Goal: Task Accomplishment & Management: Complete application form

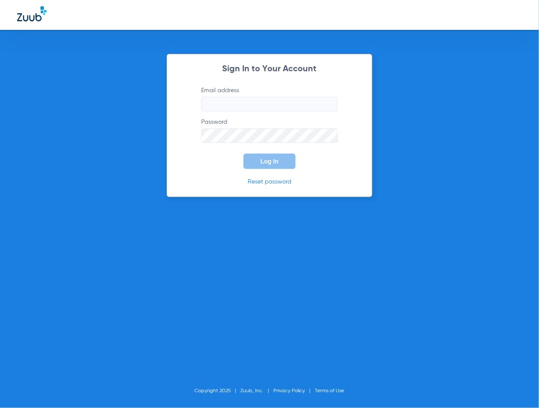
type input "[EMAIL_ADDRESS][DOMAIN_NAME]"
click at [280, 162] on button "Log In" at bounding box center [269, 161] width 52 height 15
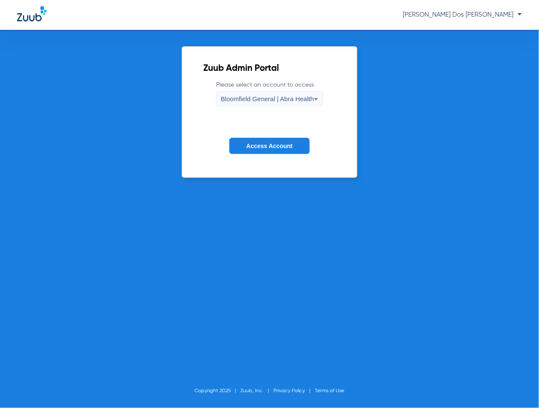
click at [264, 143] on span "Access Account" at bounding box center [269, 146] width 46 height 7
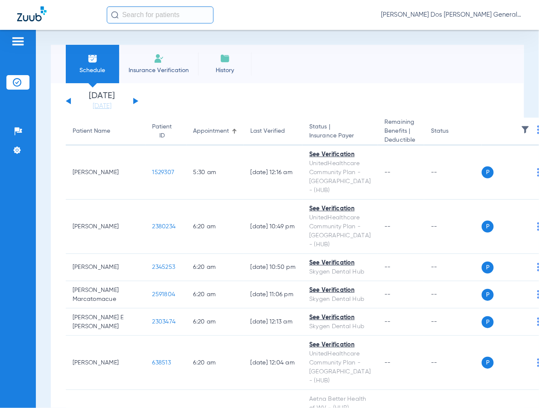
click at [161, 78] on li "Insurance Verification" at bounding box center [158, 64] width 79 height 38
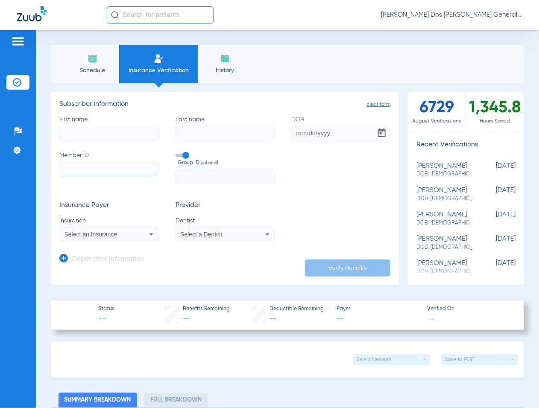
click at [98, 168] on input "Member ID" at bounding box center [108, 169] width 99 height 15
paste input "150860317"
type input "150860317"
click at [90, 132] on input "First name" at bounding box center [108, 133] width 99 height 15
type input "[PERSON_NAME]"
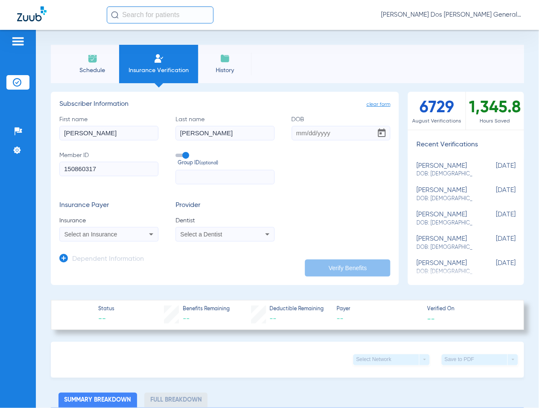
click at [235, 135] on input "[PERSON_NAME]" at bounding box center [225, 133] width 99 height 15
click at [228, 128] on label "Last name [PERSON_NAME]" at bounding box center [225, 127] width 99 height 25
click at [229, 129] on input "[PERSON_NAME]" at bounding box center [225, 133] width 99 height 15
type input "[PERSON_NAME]"
type input "1"
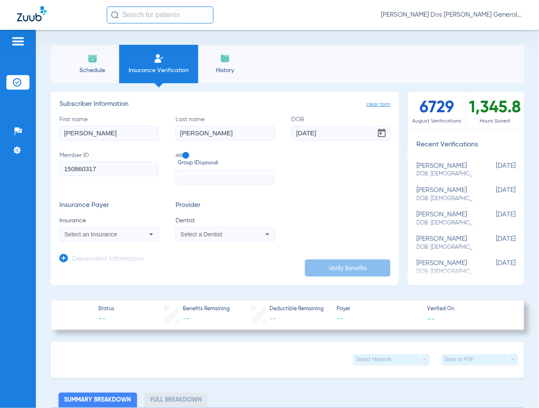
type input "[DATE]"
click at [139, 233] on div "Select an Insurance" at bounding box center [109, 234] width 98 height 10
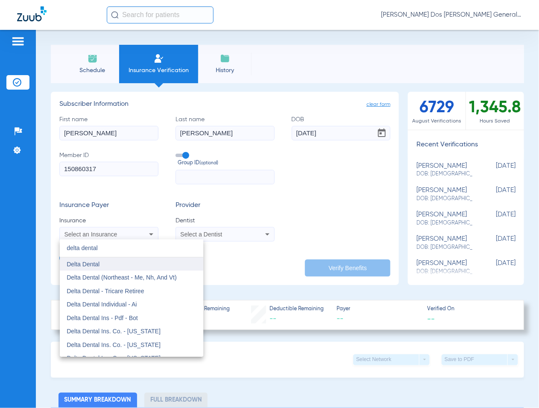
type input "delta dental"
click at [116, 261] on mat-option "Delta Dental" at bounding box center [131, 265] width 143 height 14
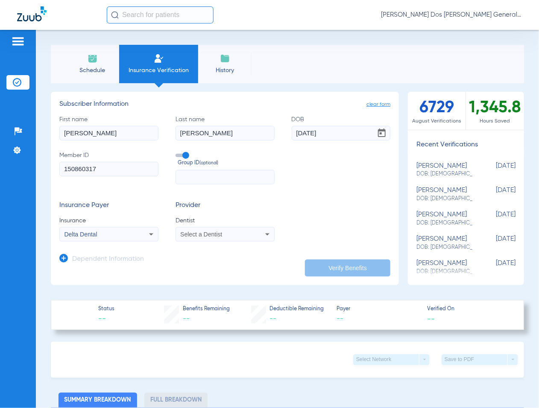
click at [185, 239] on mat-select "Select a Dentist" at bounding box center [225, 234] width 99 height 15
drag, startPoint x: 185, startPoint y: 239, endPoint x: 186, endPoint y: 235, distance: 4.5
click at [186, 235] on span "Select a Dentist" at bounding box center [201, 234] width 42 height 7
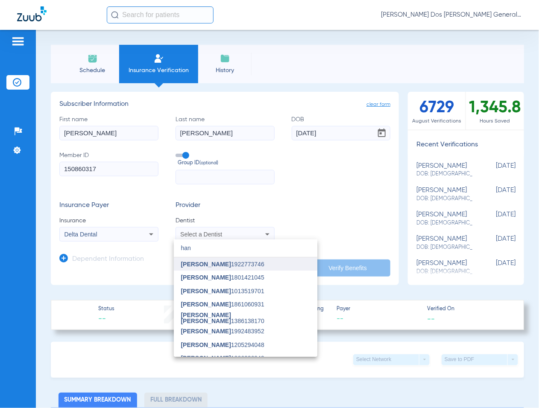
type input "han"
drag, startPoint x: 239, startPoint y: 261, endPoint x: 261, endPoint y: 264, distance: 22.4
click at [240, 263] on mat-option "[PERSON_NAME] 1922773746" at bounding box center [245, 265] width 143 height 14
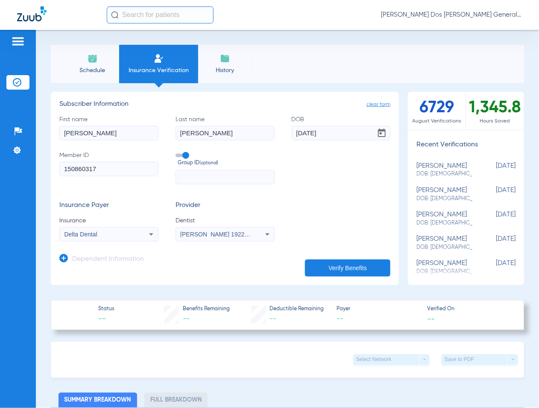
click at [336, 264] on button "Verify Benefits" at bounding box center [347, 268] width 85 height 17
type input "[PERSON_NAME]"
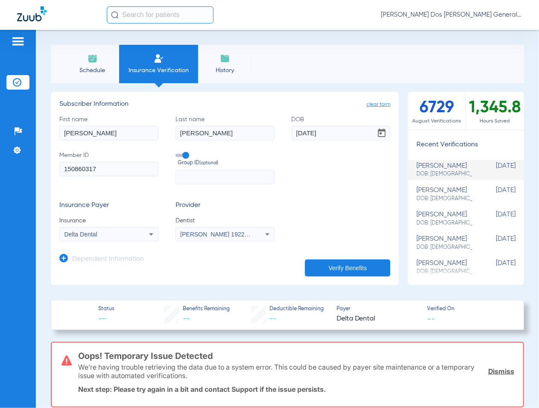
drag, startPoint x: 208, startPoint y: 235, endPoint x: 206, endPoint y: 241, distance: 6.8
click at [206, 241] on mat-select "[PERSON_NAME] 1922773746" at bounding box center [225, 234] width 99 height 15
click at [236, 229] on div "[PERSON_NAME] 1922773746" at bounding box center [225, 234] width 98 height 10
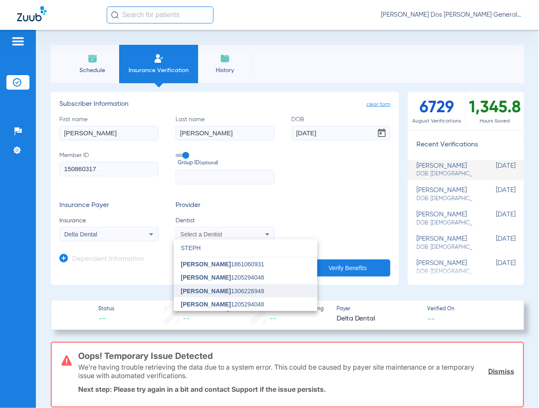
type input "STEPH"
click at [264, 290] on span "[PERSON_NAME] 1306226949" at bounding box center [222, 291] width 83 height 6
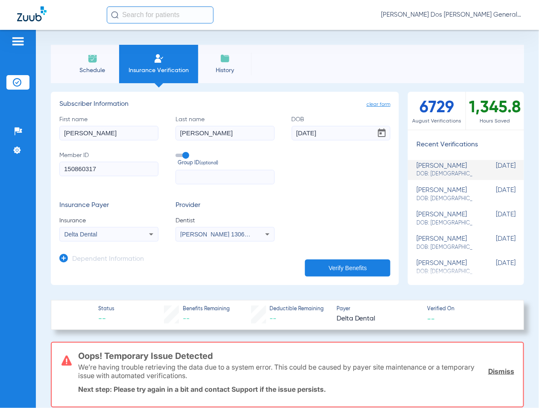
click at [226, 225] on span "Dentist" at bounding box center [225, 221] width 99 height 9
click at [225, 228] on mat-select "[PERSON_NAME] 1306226949" at bounding box center [225, 234] width 99 height 15
click at [225, 229] on div "[PERSON_NAME] 1306226949" at bounding box center [225, 234] width 98 height 10
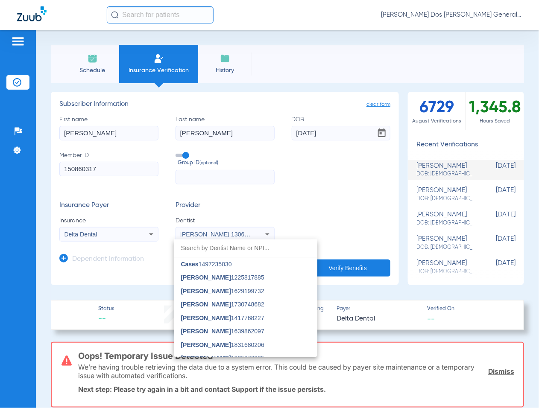
scroll to position [2536, 0]
